Goal: Task Accomplishment & Management: Complete application form

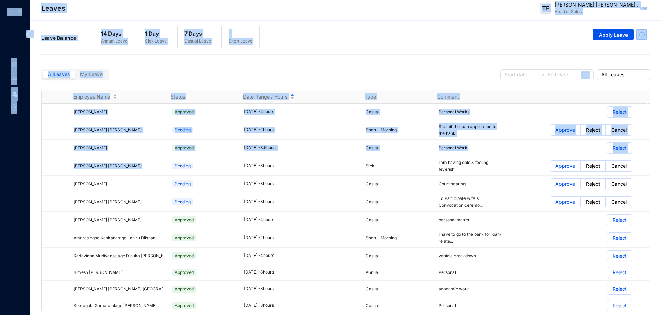
scroll to position [19, 0]
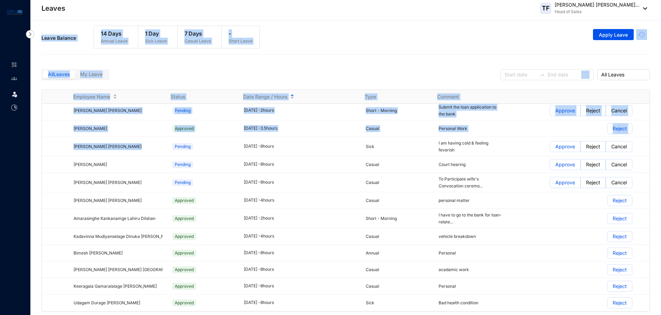
click at [33, 0] on html "Leaves Leave Leaves TF Travis Remold John Fernan... Head of Sales Leave Request…" at bounding box center [330, 157] width 661 height 315
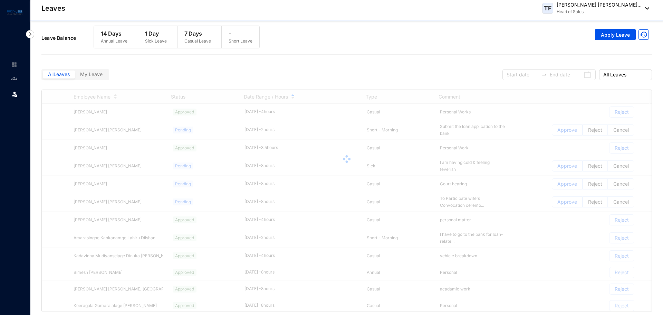
drag, startPoint x: 14, startPoint y: 64, endPoint x: 10, endPoint y: 10, distance: 54.4
click at [14, 64] on img at bounding box center [14, 65] width 6 height 6
click at [10, 10] on img at bounding box center [15, 12] width 16 height 8
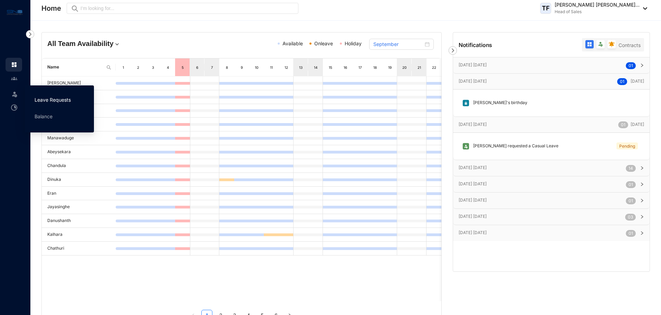
click at [54, 102] on link "Leave Requests" at bounding box center [53, 100] width 36 height 6
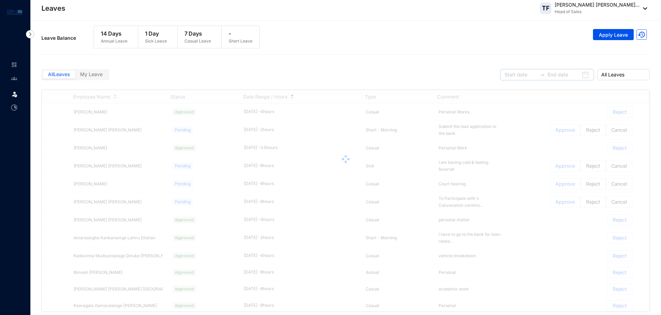
click at [520, 73] on input at bounding box center [521, 75] width 32 height 8
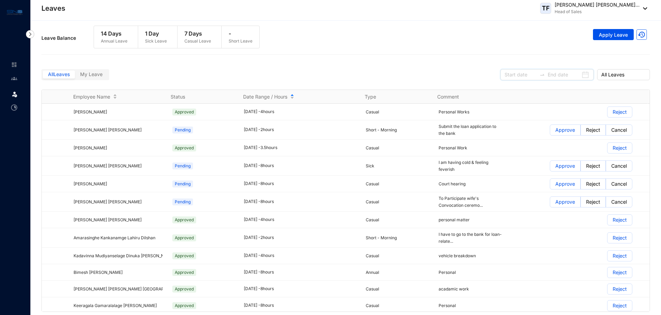
click at [587, 76] on div at bounding box center [547, 74] width 93 height 11
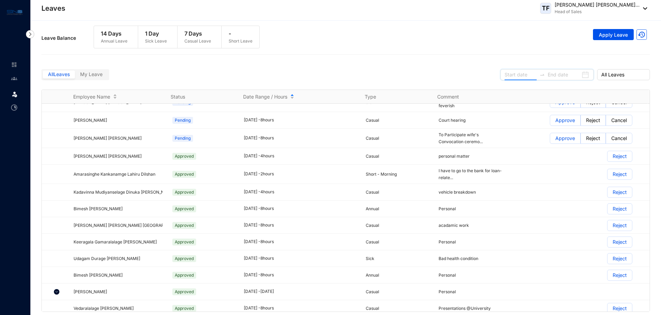
click at [545, 78] on div at bounding box center [547, 74] width 93 height 11
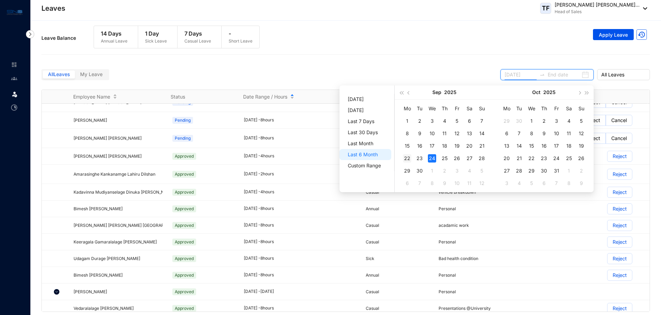
type input "[DATE]"
click at [467, 145] on div "20" at bounding box center [469, 146] width 8 height 8
click at [428, 158] on div "24" at bounding box center [432, 158] width 8 height 8
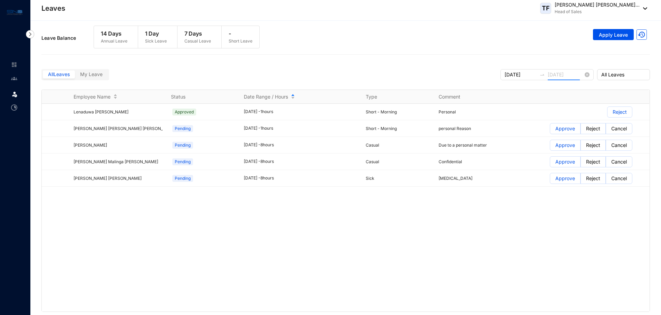
type input "[DATE]"
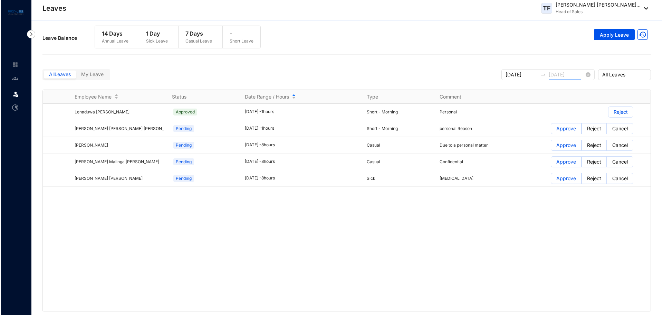
scroll to position [0, 0]
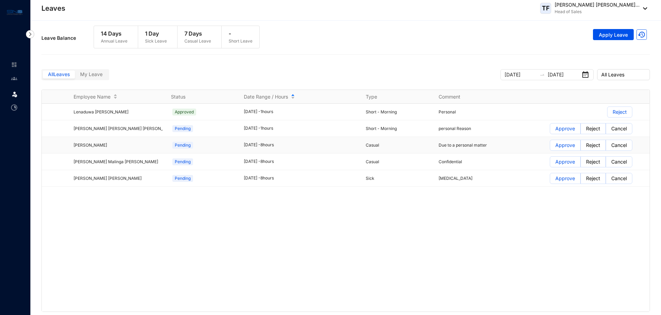
click at [563, 147] on p "Approve" at bounding box center [566, 145] width 20 height 10
click at [550, 147] on input "Approve" at bounding box center [550, 147] width 0 height 0
click at [560, 145] on p "Approve" at bounding box center [566, 145] width 20 height 10
click at [550, 147] on input "Approve" at bounding box center [550, 147] width 0 height 0
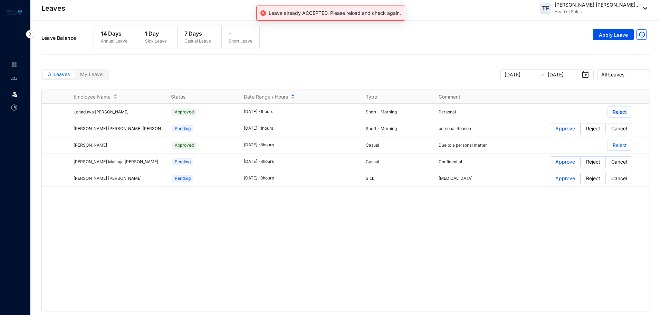
click at [556, 160] on p "Approve" at bounding box center [566, 162] width 20 height 10
click at [550, 163] on input "Approve" at bounding box center [550, 163] width 0 height 0
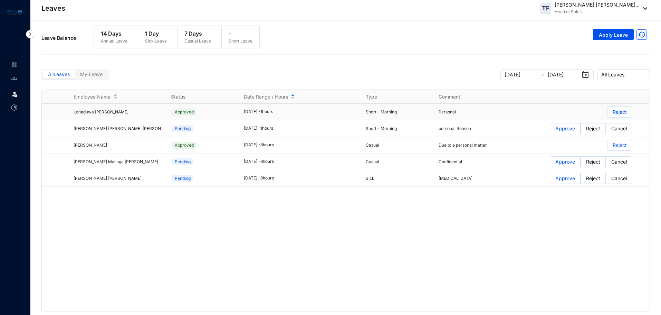
click at [564, 161] on p "Approve" at bounding box center [566, 162] width 20 height 10
click at [550, 163] on input "Approve" at bounding box center [550, 163] width 0 height 0
click at [564, 161] on p "Approve" at bounding box center [566, 162] width 20 height 10
click at [550, 163] on input "Approve" at bounding box center [550, 163] width 0 height 0
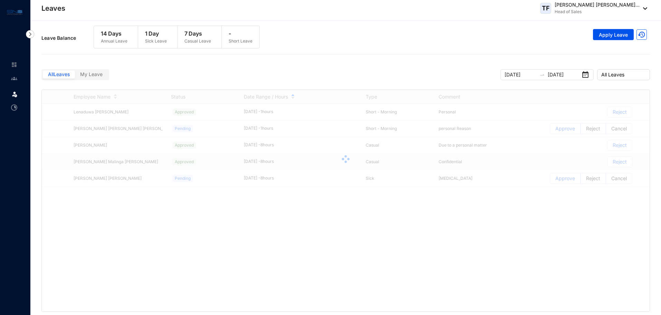
click at [449, 224] on div "Lenaduwa [PERSON_NAME] Approved [DATE] - 1 hours Short - Morning Personal Rejec…" at bounding box center [346, 208] width 608 height 208
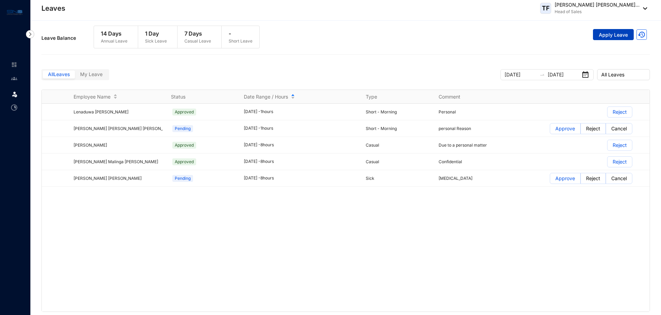
click at [618, 35] on span "Apply Leave" at bounding box center [613, 34] width 29 height 7
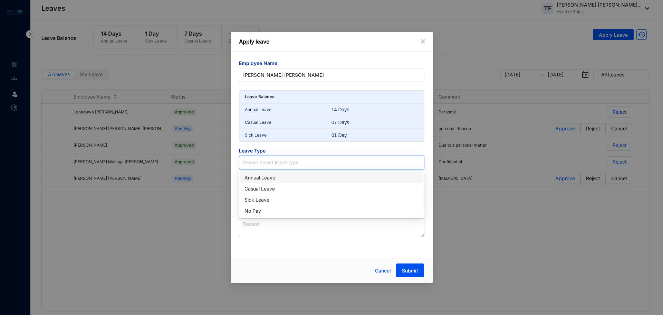
click at [260, 166] on input "search" at bounding box center [331, 162] width 177 height 13
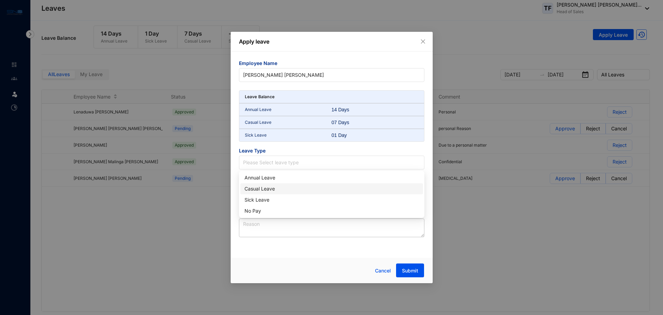
click at [261, 189] on div "Casual Leave" at bounding box center [332, 189] width 175 height 8
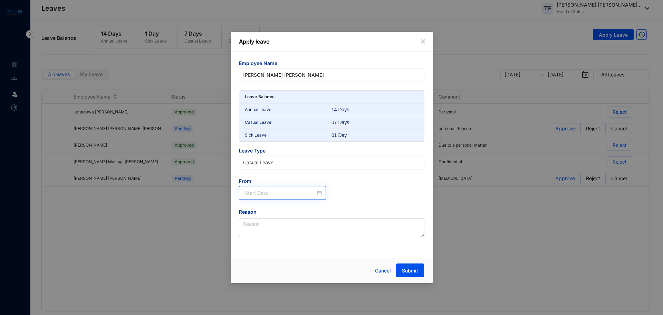
click at [272, 197] on div at bounding box center [282, 193] width 87 height 14
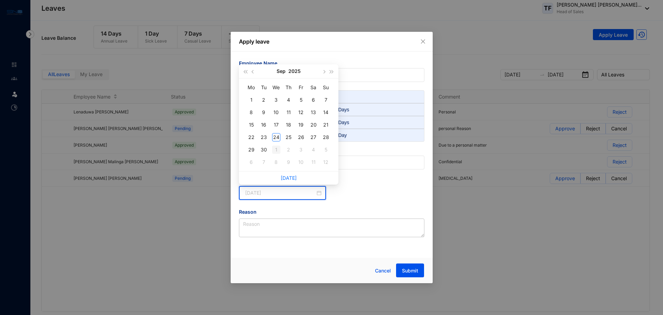
type input "[DATE]"
click at [276, 149] on div "1" at bounding box center [276, 149] width 8 height 8
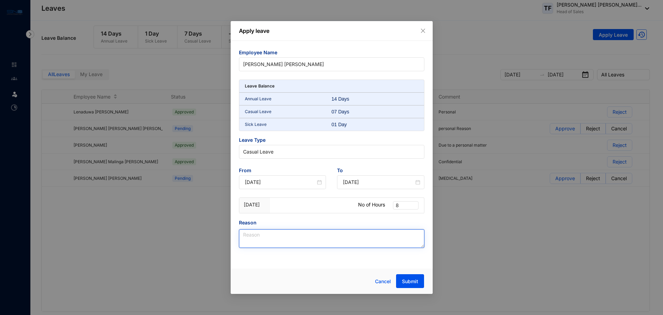
click at [343, 245] on textarea "Reason" at bounding box center [332, 238] width 186 height 19
drag, startPoint x: 264, startPoint y: 234, endPoint x: 289, endPoint y: 234, distance: 24.5
click at [289, 234] on textarea "Personal Event" at bounding box center [332, 238] width 186 height 19
drag, startPoint x: 289, startPoint y: 234, endPoint x: 265, endPoint y: 238, distance: 24.6
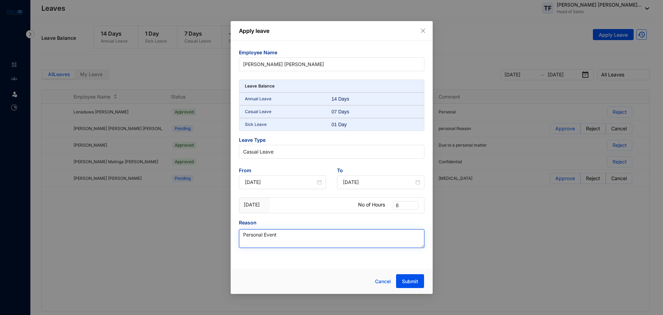
click at [265, 238] on textarea "Personal Event" at bounding box center [332, 238] width 186 height 19
drag, startPoint x: 283, startPoint y: 233, endPoint x: 265, endPoint y: 237, distance: 18.3
click at [265, 237] on textarea "Personal event" at bounding box center [332, 238] width 186 height 19
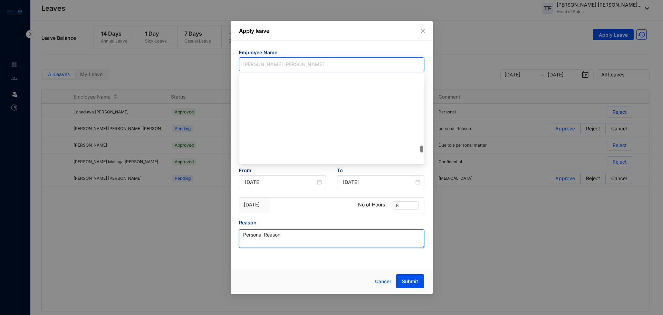
click at [322, 65] on span "[PERSON_NAME] [PERSON_NAME]" at bounding box center [331, 64] width 177 height 10
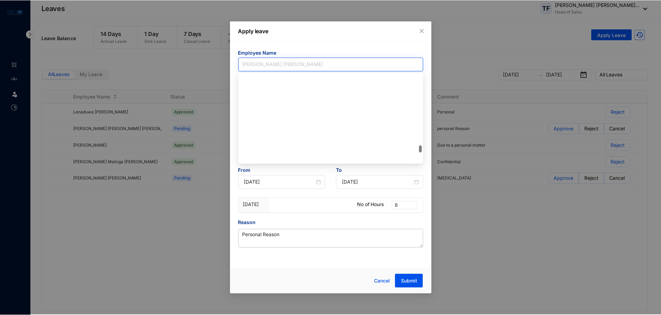
scroll to position [962, 0]
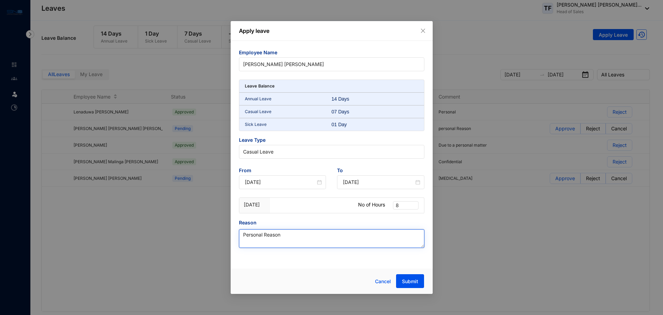
click at [265, 241] on textarea "Personal Reason" at bounding box center [332, 238] width 186 height 19
drag, startPoint x: 299, startPoint y: 233, endPoint x: 279, endPoint y: 236, distance: 20.6
click at [279, 236] on textarea "Personal Event Reason" at bounding box center [332, 238] width 186 height 19
type textarea "Personal Event"
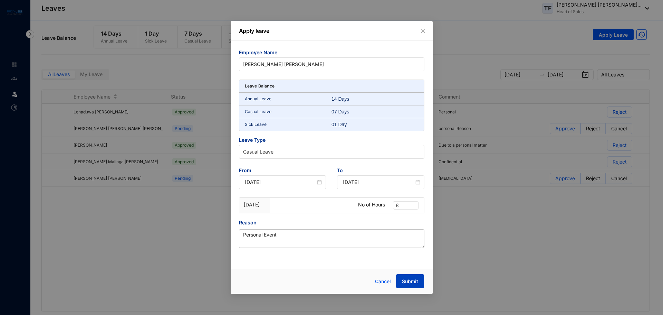
click at [412, 284] on span "Submit" at bounding box center [410, 281] width 16 height 7
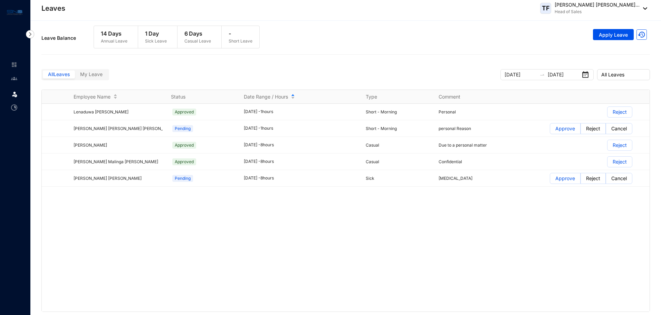
click at [68, 74] on span "All Leaves" at bounding box center [59, 74] width 22 height 6
click at [43, 76] on input "All Leaves" at bounding box center [43, 76] width 0 height 0
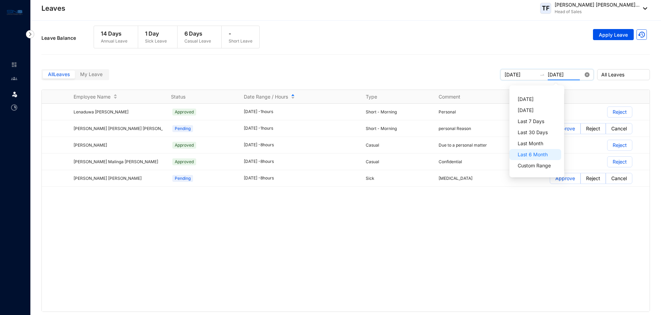
drag, startPoint x: 578, startPoint y: 71, endPoint x: 587, endPoint y: 76, distance: 9.7
click at [587, 76] on div "[DATE] [DATE]" at bounding box center [547, 74] width 93 height 11
click at [587, 76] on icon "close-circle" at bounding box center [587, 74] width 5 height 5
click at [526, 98] on div "[DATE] [DATE] Last 7 Days Last 30 Days Last Month Last 6 Month Custom Range" at bounding box center [537, 131] width 55 height 92
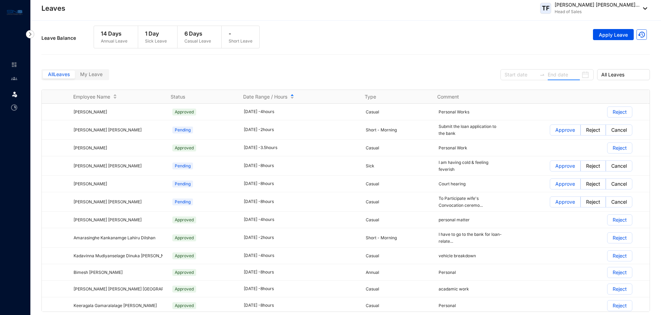
click at [526, 98] on body "Leaves Leave Leaves TF [PERSON_NAME] [PERSON_NAME]... Head of Sales Leave Reque…" at bounding box center [330, 157] width 661 height 315
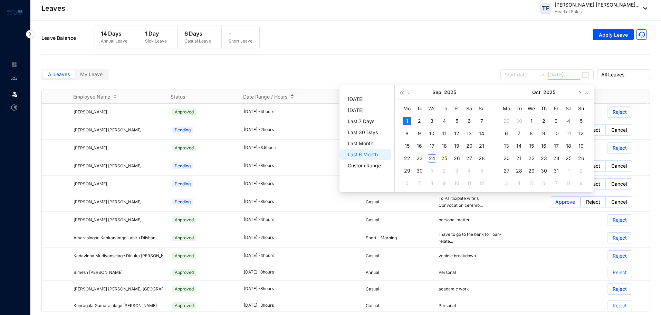
type input "[DATE]"
click at [433, 157] on div "24" at bounding box center [432, 158] width 8 height 8
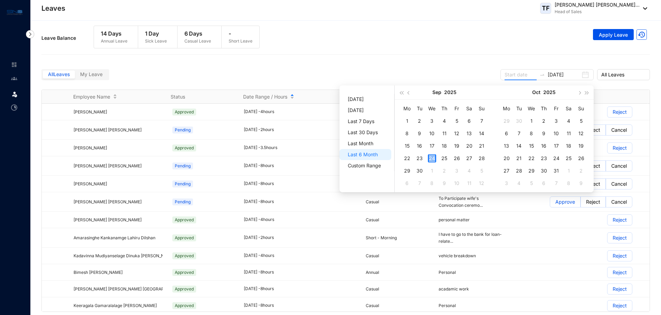
click at [433, 157] on div "24" at bounding box center [432, 158] width 8 height 8
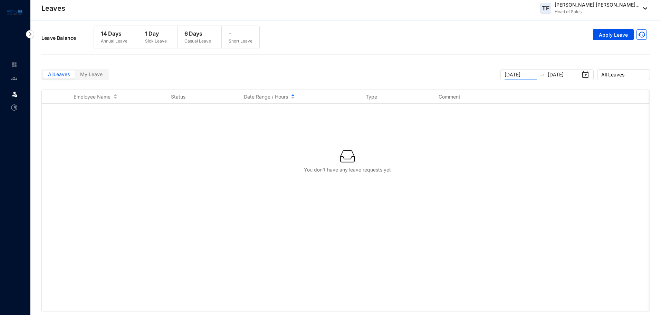
type input "[DATE]"
click at [433, 157] on body "Leaves Leave Leaves TF [PERSON_NAME] [PERSON_NAME]... Head of Sales Leave Reque…" at bounding box center [330, 157] width 661 height 315
click at [92, 77] on label "My Leave" at bounding box center [91, 74] width 33 height 8
click at [75, 76] on input "My Leave" at bounding box center [75, 76] width 0 height 0
click at [92, 77] on label "My Leave" at bounding box center [91, 74] width 33 height 8
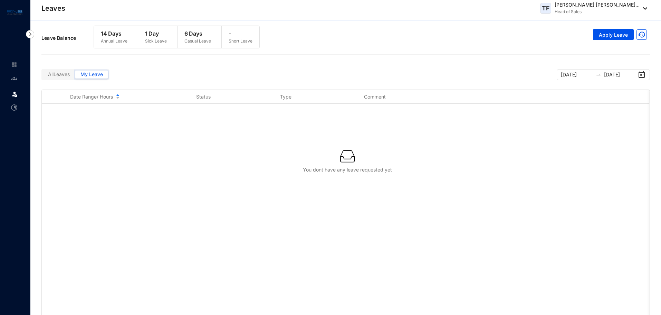
click at [75, 76] on input "My Leave" at bounding box center [75, 76] width 0 height 0
click at [92, 77] on label "My Leave" at bounding box center [91, 74] width 33 height 8
click at [75, 76] on input "My Leave" at bounding box center [75, 76] width 0 height 0
click at [11, 62] on link at bounding box center [19, 64] width 17 height 7
